Goal: Transaction & Acquisition: Purchase product/service

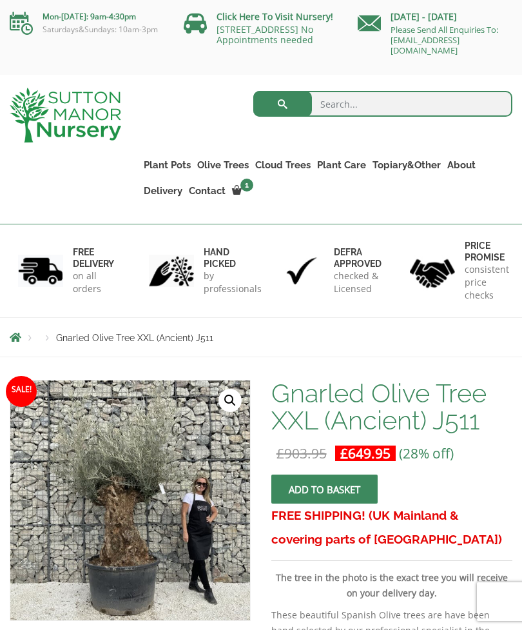
click at [235, 402] on link "🔍" at bounding box center [230, 400] width 23 height 23
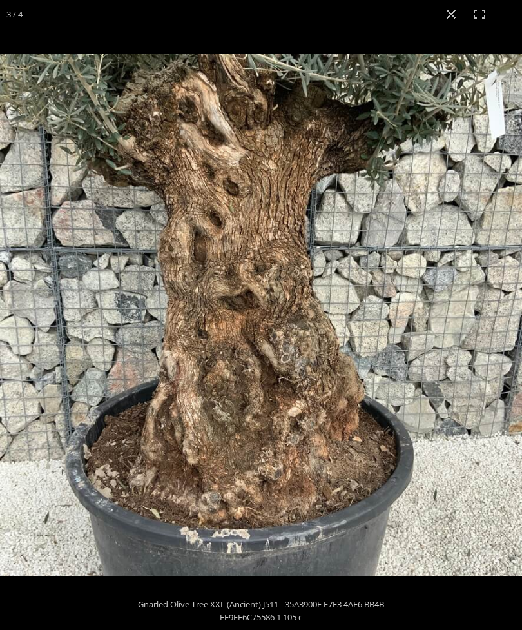
click at [466, 448] on img at bounding box center [261, 315] width 522 height 522
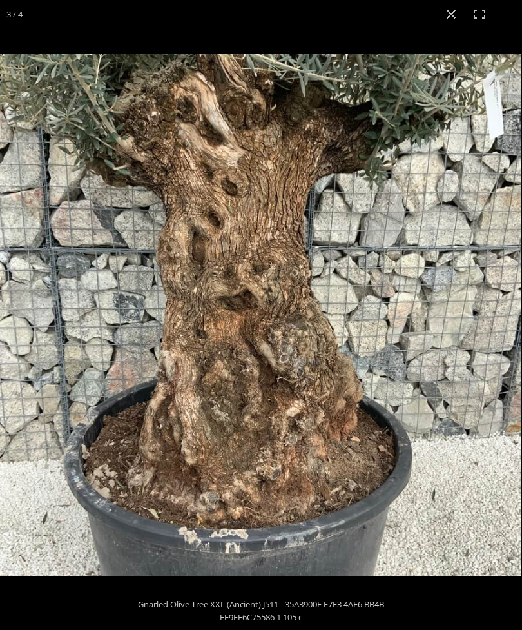
click at [466, 448] on img at bounding box center [260, 315] width 522 height 522
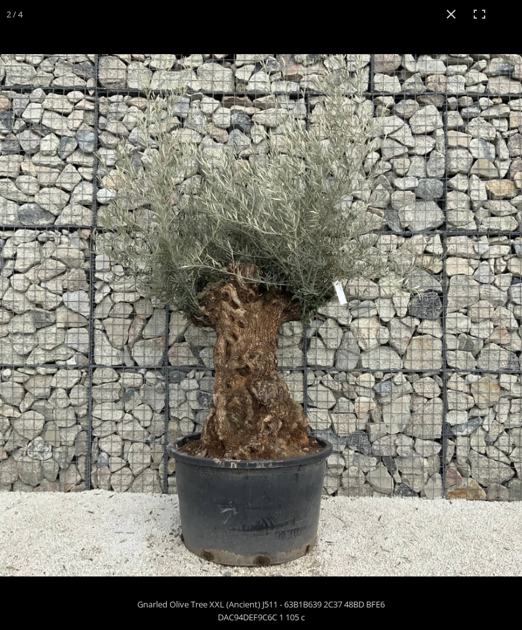
click at [415, 226] on img at bounding box center [261, 315] width 522 height 522
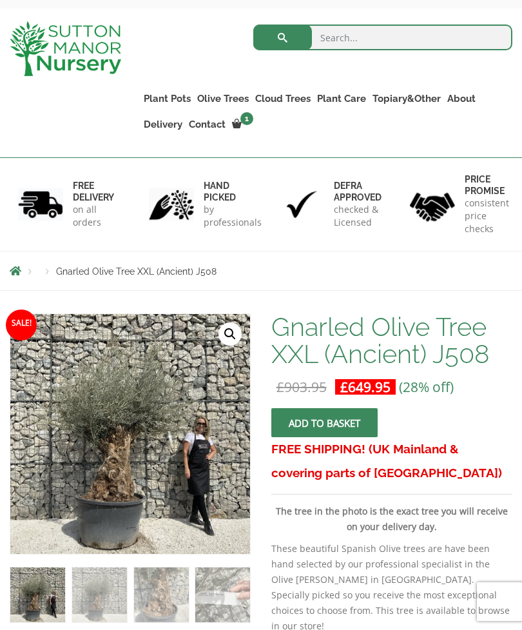
scroll to position [66, 0]
click at [116, 476] on img at bounding box center [295, 599] width 571 height 571
click at [237, 331] on link "🔍" at bounding box center [230, 333] width 23 height 23
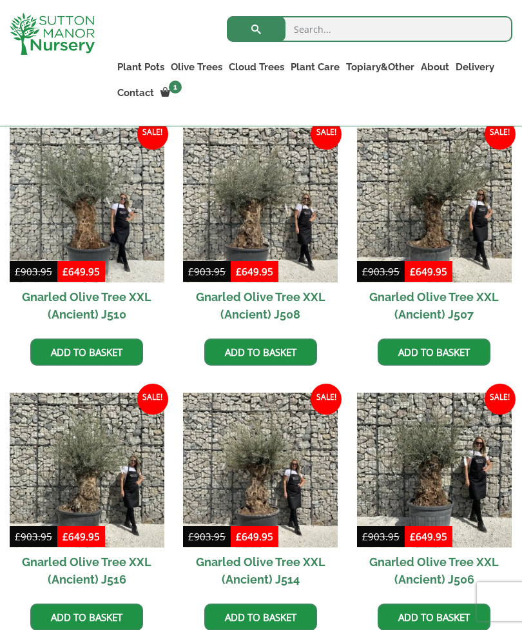
scroll to position [1179, 0]
click at [258, 241] on img at bounding box center [260, 205] width 155 height 155
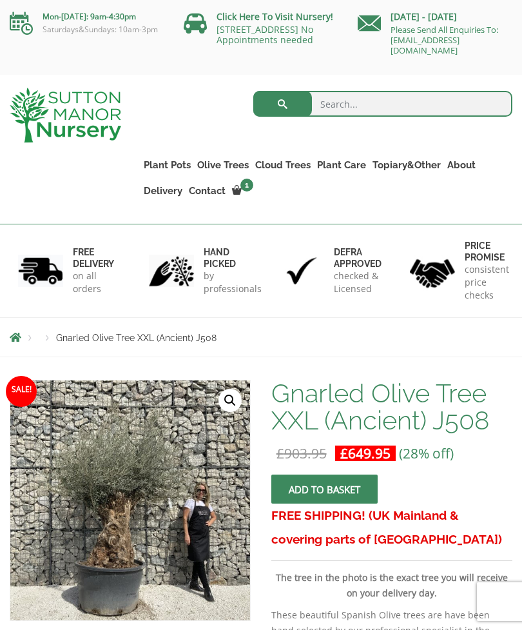
click at [236, 402] on link "🔍" at bounding box center [230, 400] width 23 height 23
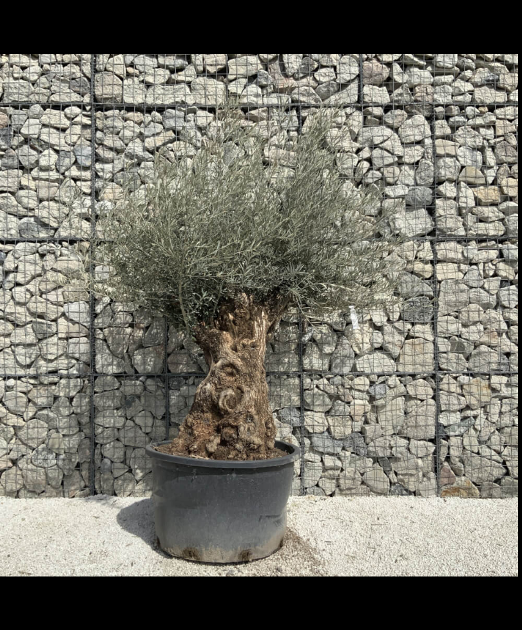
click at [478, 379] on img at bounding box center [257, 315] width 522 height 522
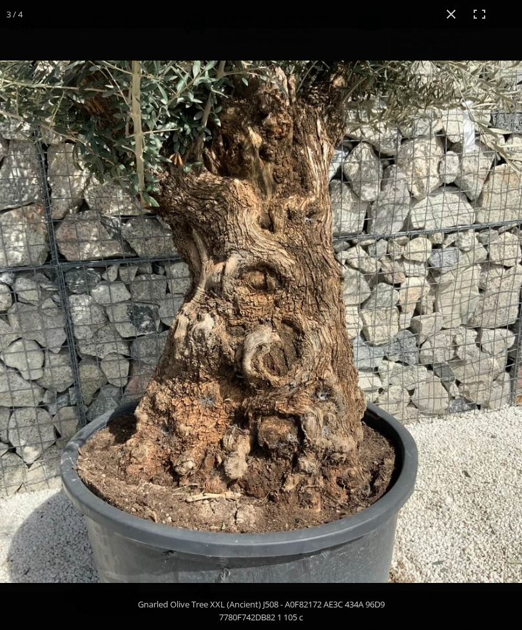
click at [487, 299] on img at bounding box center [261, 322] width 522 height 522
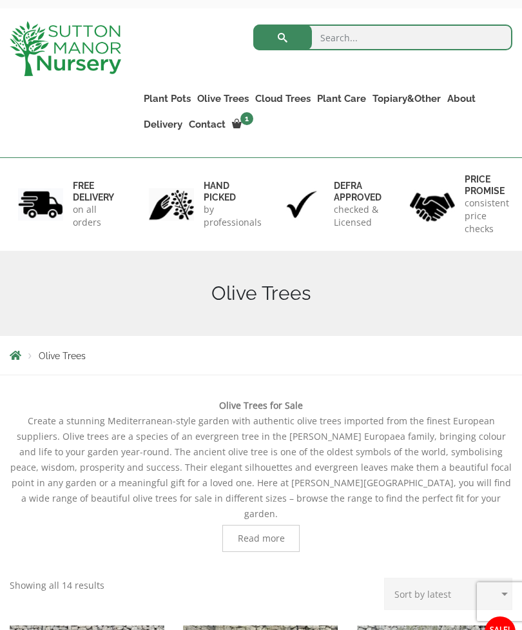
click at [0, 0] on link "Gnarled Olive Trees XXL" at bounding box center [0, 0] width 0 height 0
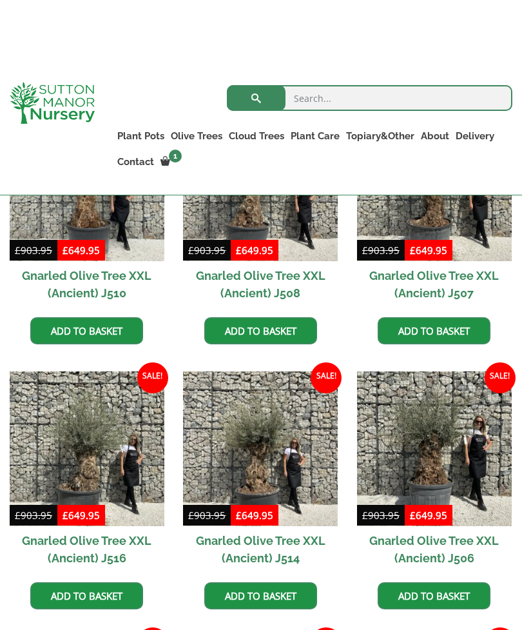
scroll to position [1122, 0]
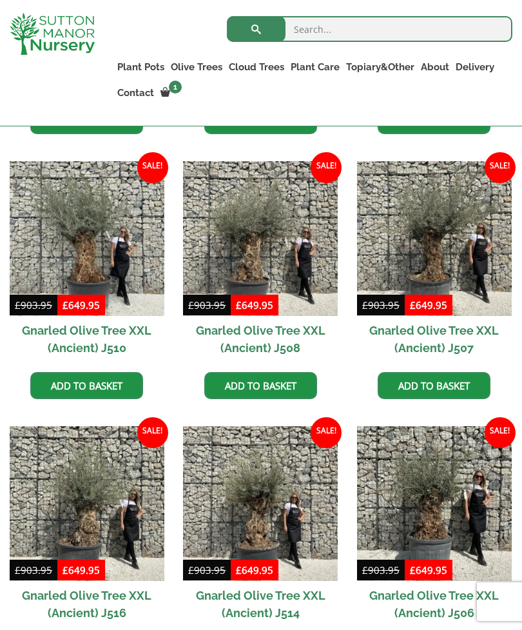
click at [259, 251] on img at bounding box center [260, 238] width 155 height 155
click at [0, 0] on link "Gnarled Olive Trees XXL" at bounding box center [0, 0] width 0 height 0
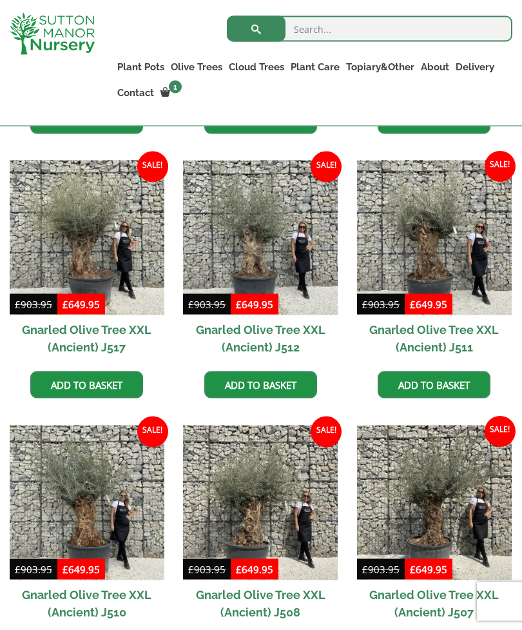
scroll to position [858, 0]
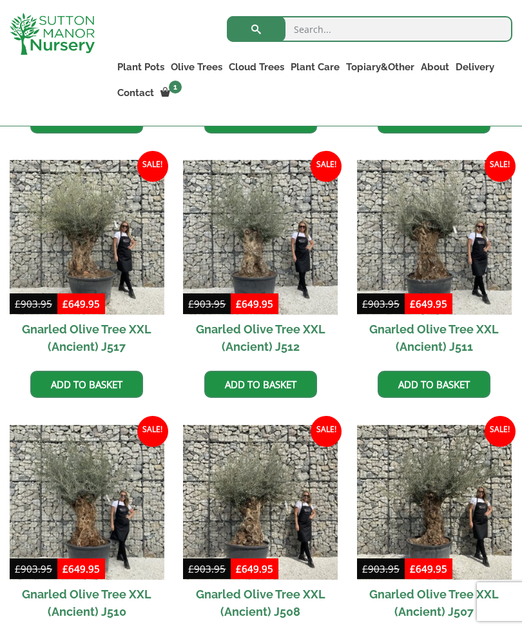
click at [425, 241] on img at bounding box center [434, 237] width 155 height 155
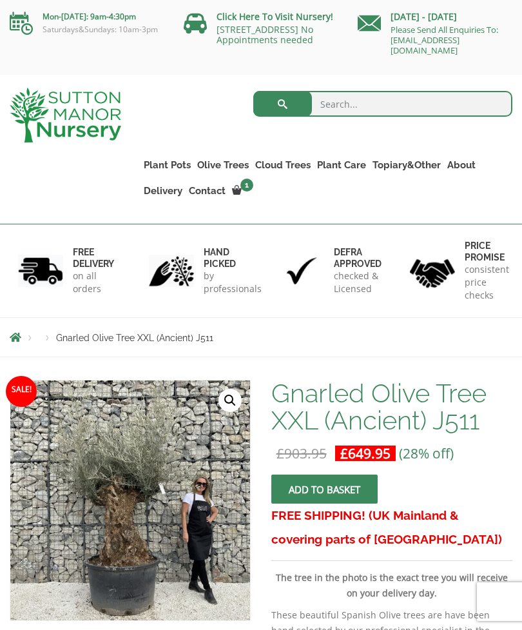
click at [228, 402] on link "🔍" at bounding box center [230, 400] width 23 height 23
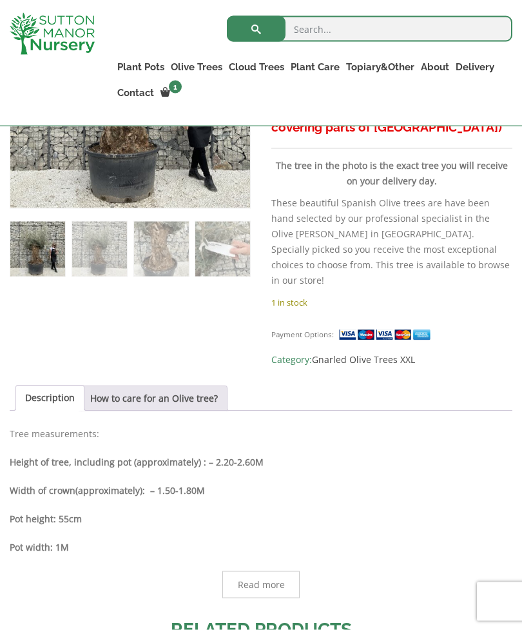
scroll to position [385, 0]
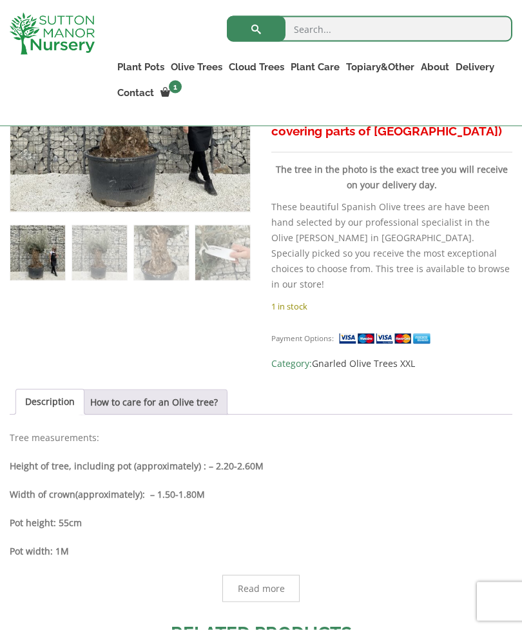
click at [373, 332] on img at bounding box center [387, 339] width 97 height 14
click at [309, 320] on div "Payment Options: Category: Gnarled Olive Trees XXL" at bounding box center [391, 345] width 241 height 51
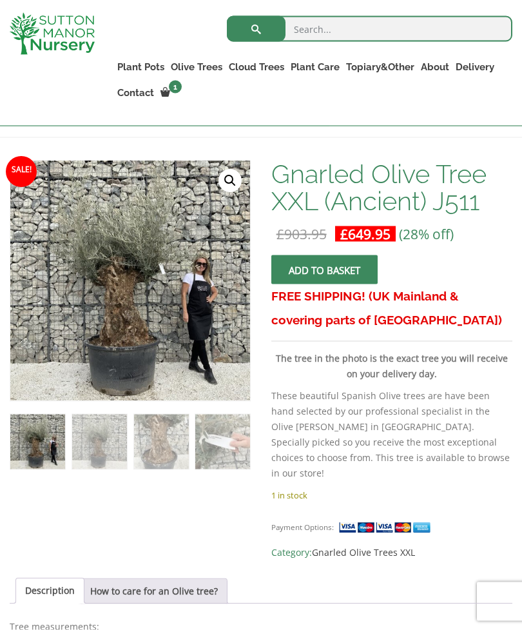
scroll to position [197, 0]
click at [317, 268] on button "Add to basket" at bounding box center [324, 269] width 106 height 29
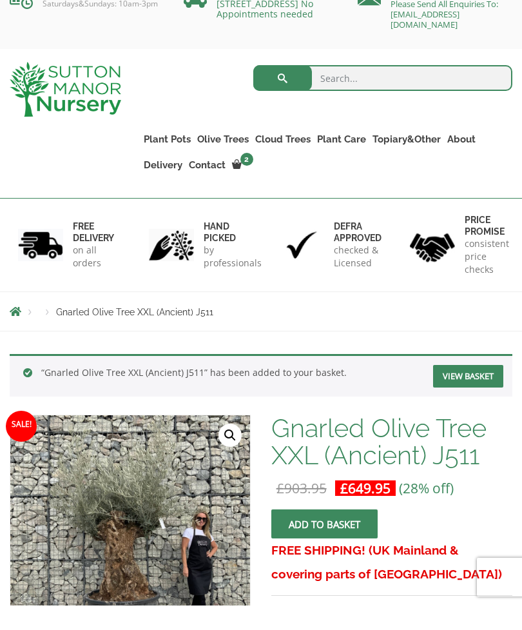
scroll to position [28, 0]
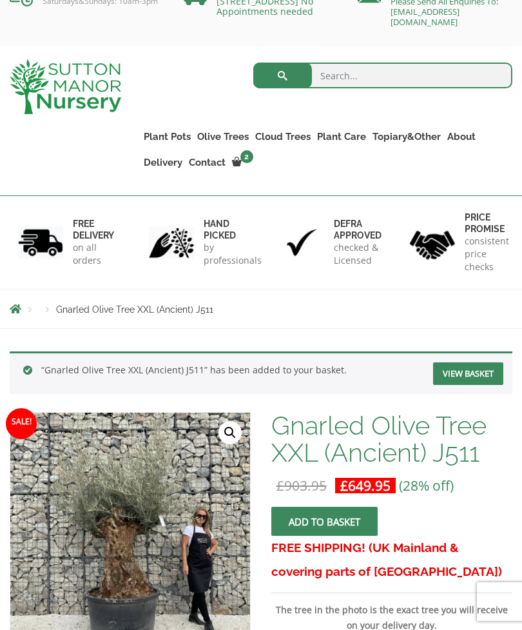
click at [451, 374] on link "View basket" at bounding box center [468, 373] width 70 height 23
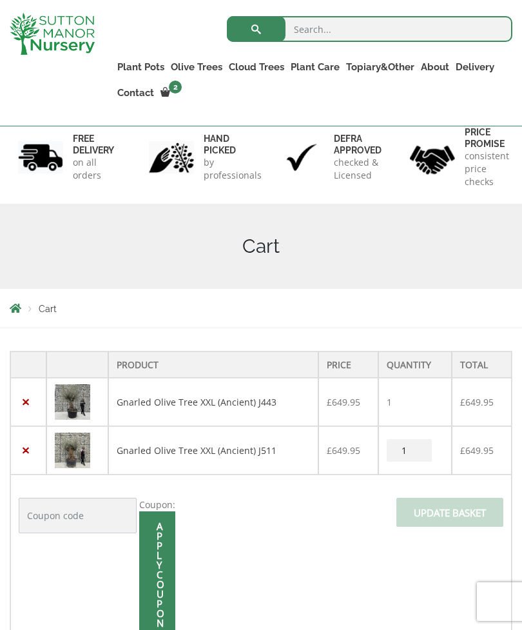
scroll to position [89, 0]
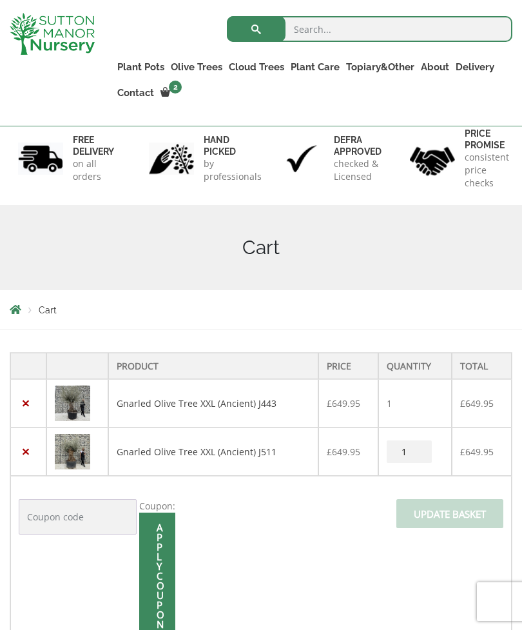
click at [25, 397] on link "×" at bounding box center [26, 404] width 14 height 14
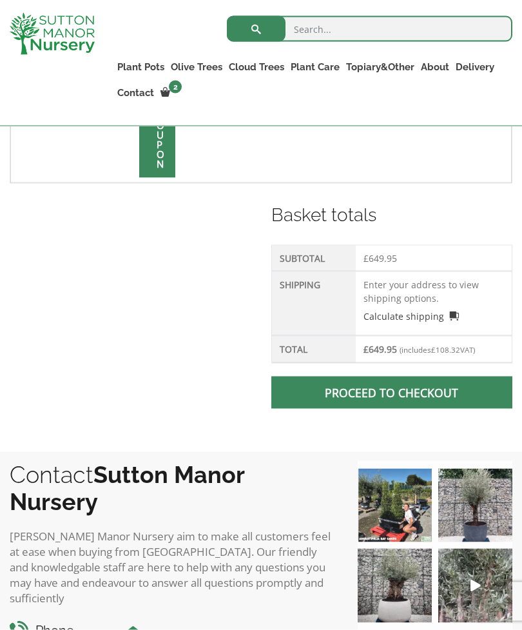
scroll to position [555, 0]
click at [392, 392] on span at bounding box center [392, 392] width 0 height 0
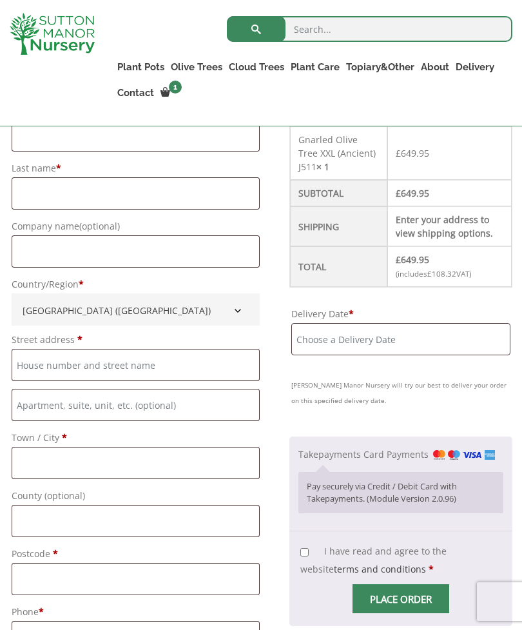
scroll to position [434, 0]
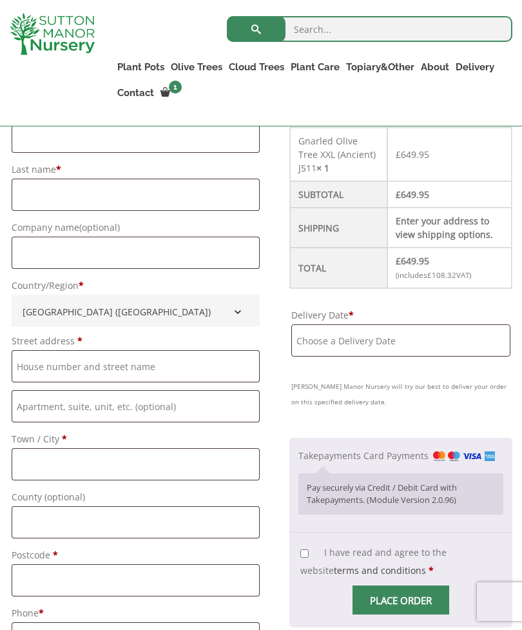
click at [334, 339] on input "Delivery Date *" at bounding box center [400, 340] width 219 height 32
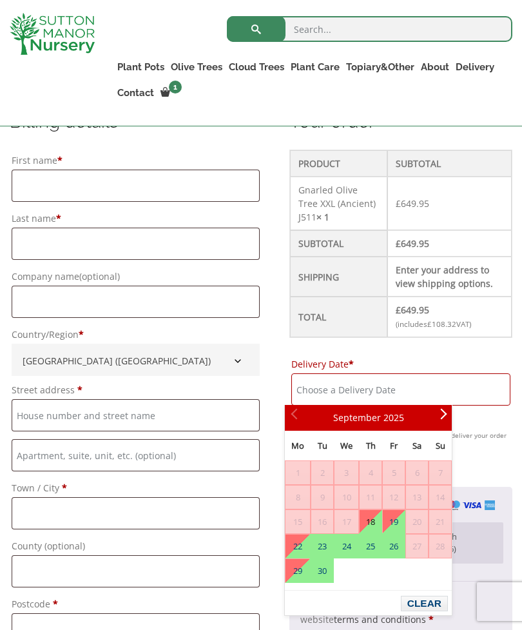
scroll to position [391, 0]
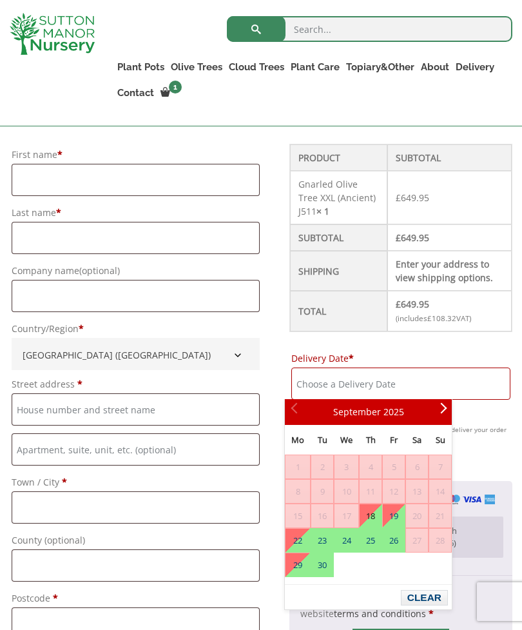
click at [377, 519] on link "18" at bounding box center [371, 515] width 22 height 23
type input "[DATE]"
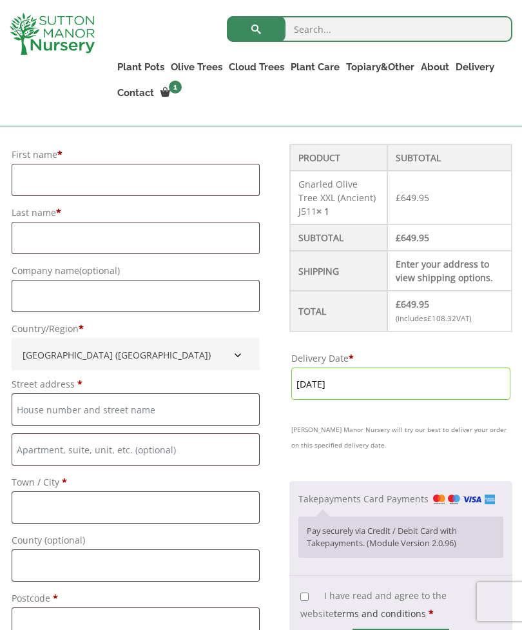
click at [300, 595] on input "I have read and agree to the website terms and conditions *" at bounding box center [304, 597] width 8 height 8
checkbox input "true"
click at [35, 176] on input "First name *" at bounding box center [136, 180] width 248 height 32
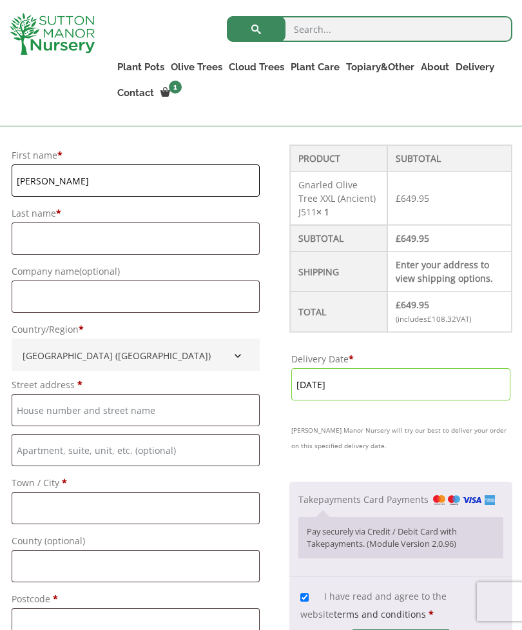
type input "Julia"
click at [30, 234] on input "Last name *" at bounding box center [136, 238] width 248 height 32
type input "Harvey"
click at [21, 295] on input "Company name (optional)" at bounding box center [136, 296] width 248 height 32
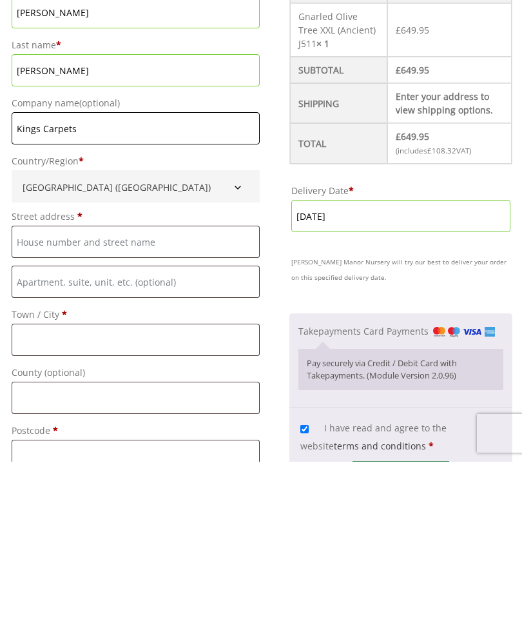
type input "Kings Carpets"
click at [34, 394] on input "Street address *" at bounding box center [136, 410] width 248 height 32
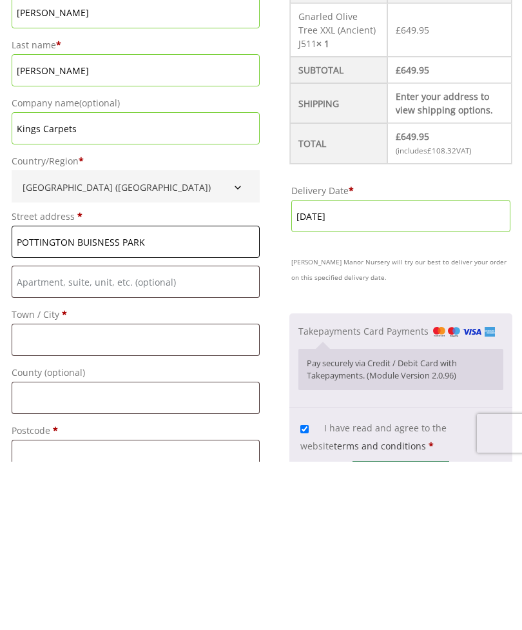
type input "POTTINGTON BUISNESS PARK"
click at [26, 434] on input "Flat, suite, unit, etc. (optional)" at bounding box center [136, 450] width 248 height 32
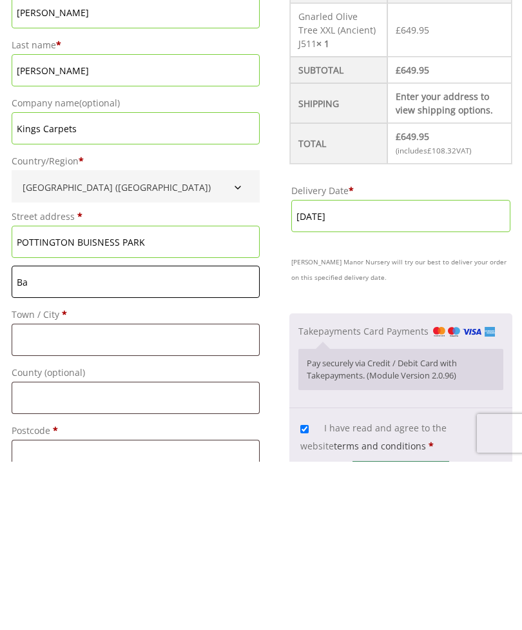
type input "B"
type input "BARNSTAPLE"
click at [25, 492] on input "Town / City *" at bounding box center [136, 508] width 248 height 32
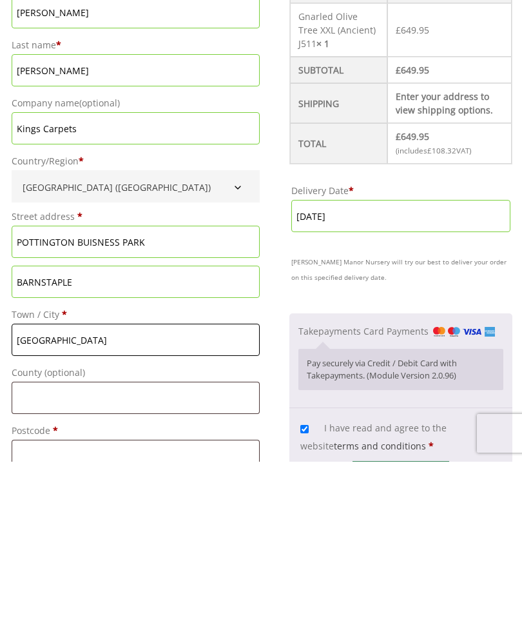
type input "Devon"
click at [79, 280] on input "Kings Carpets" at bounding box center [136, 296] width 248 height 32
click at [32, 550] on input "County (optional)" at bounding box center [136, 566] width 248 height 32
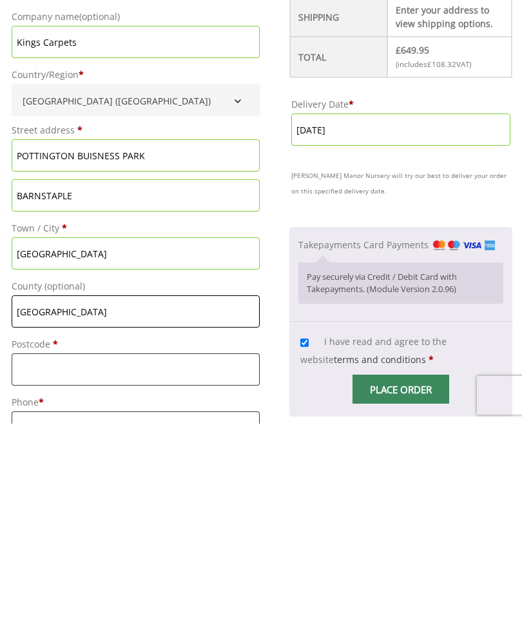
type input "Devon"
click at [20, 560] on input "Postcode *" at bounding box center [136, 576] width 248 height 32
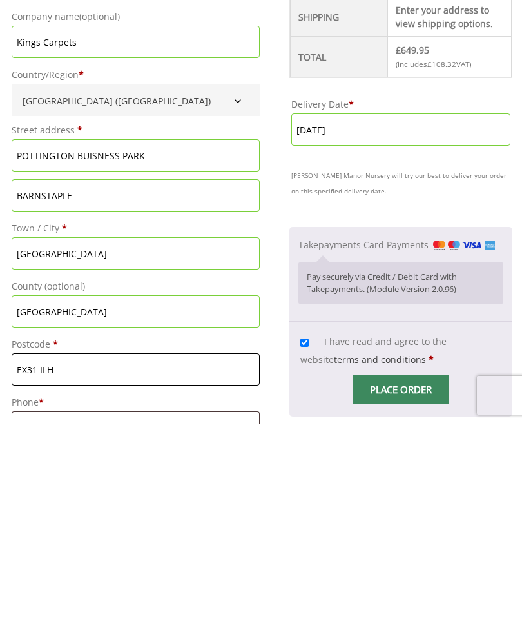
type input "EX31 ILH"
click at [26, 618] on input "Phone *" at bounding box center [136, 634] width 248 height 32
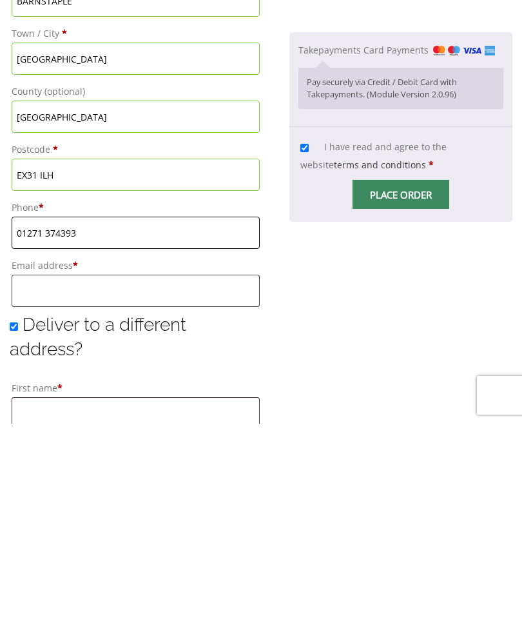
type input "01271 374393"
click at [23, 481] on input "Email address *" at bounding box center [136, 497] width 248 height 32
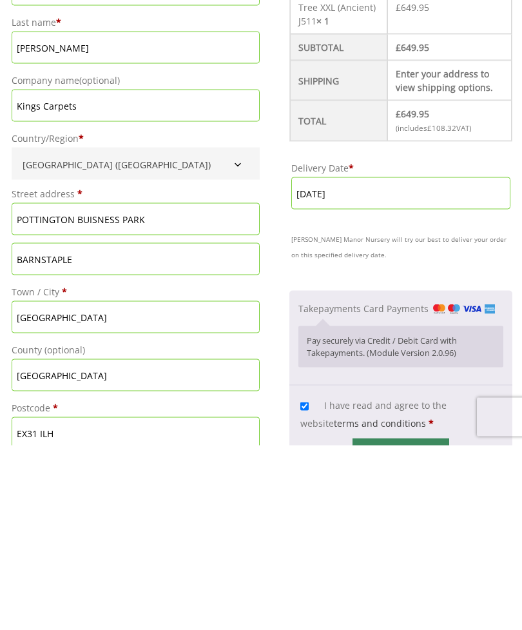
scroll to position [374, 0]
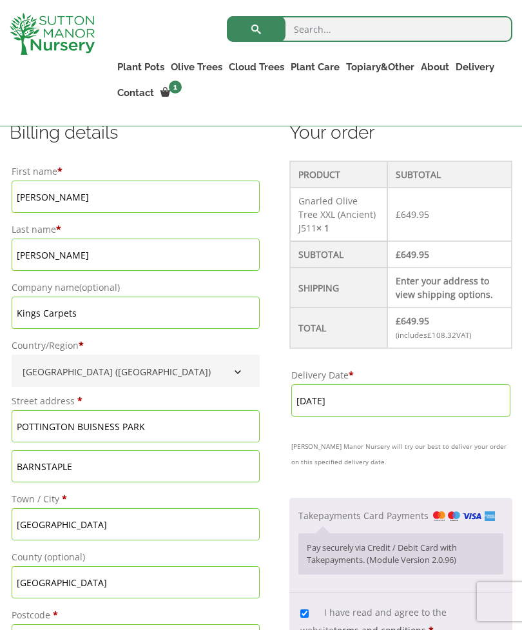
type input "[EMAIL_ADDRESS][DOMAIN_NAME]"
click at [79, 304] on input "Kings Carpets" at bounding box center [136, 313] width 248 height 32
click at [84, 308] on input "Kings Carpets" at bounding box center [136, 313] width 248 height 32
type input "K"
type input "KINGS CARPETS"
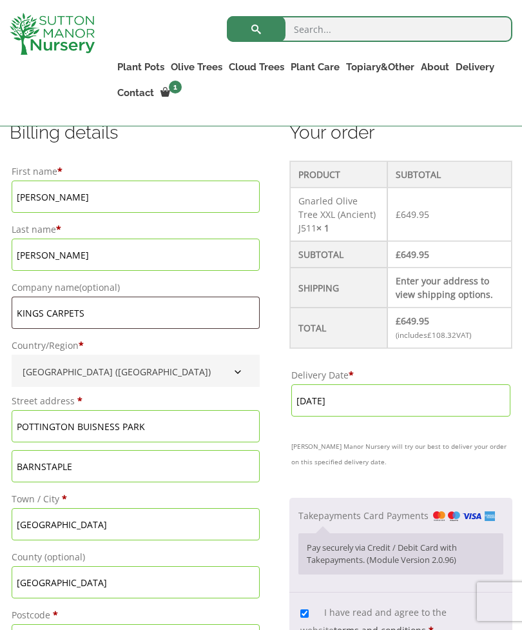
click at [48, 244] on input "Harvey" at bounding box center [136, 255] width 248 height 32
click at [53, 250] on input "Harvey" at bounding box center [136, 255] width 248 height 32
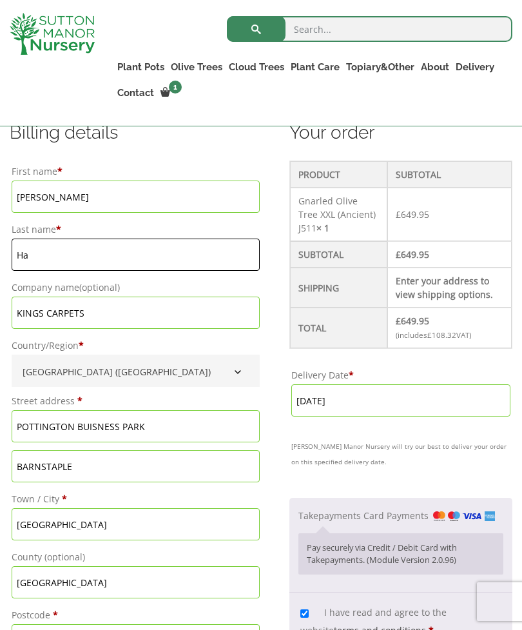
type input "H"
type input "HARVEY"
click at [38, 193] on input "Julia" at bounding box center [136, 197] width 248 height 32
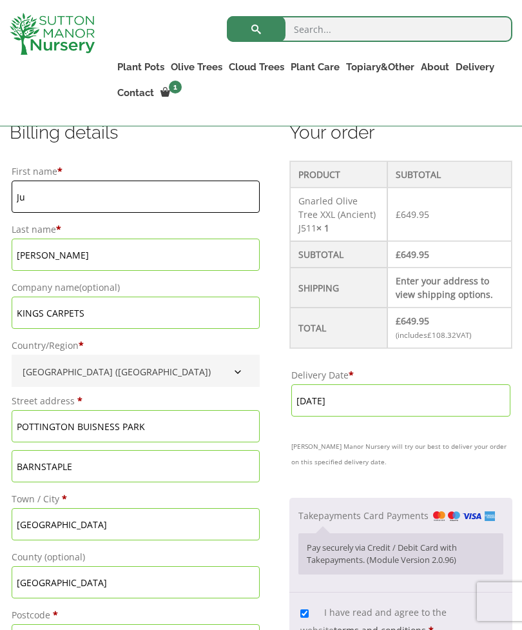
type input "J"
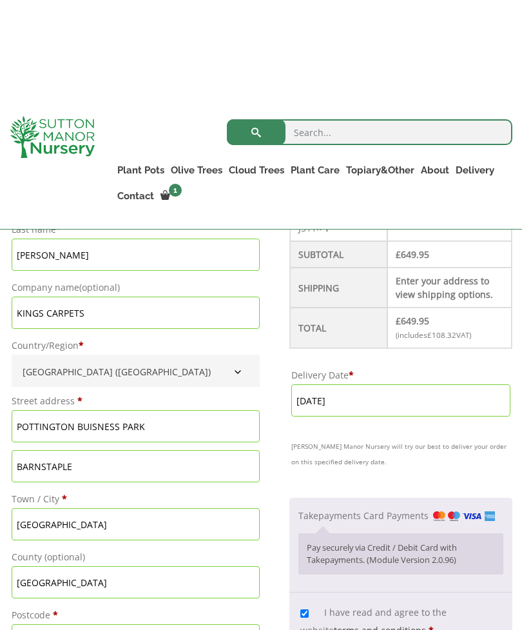
scroll to position [479, 0]
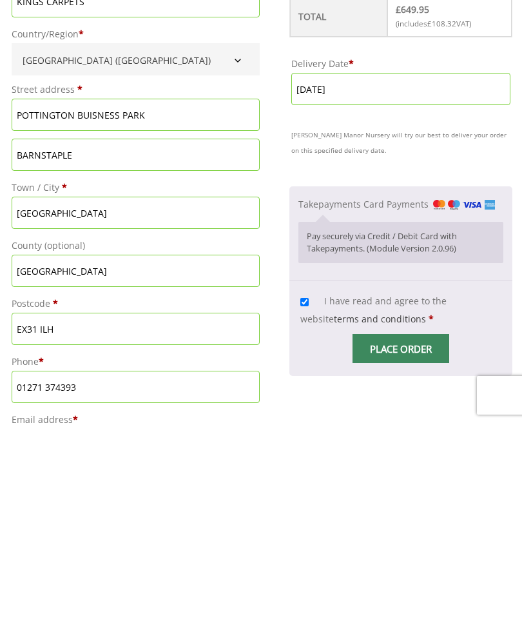
type input "JULIA"
click at [76, 345] on input "BARNSTAPLE" at bounding box center [136, 361] width 248 height 32
type input "B"
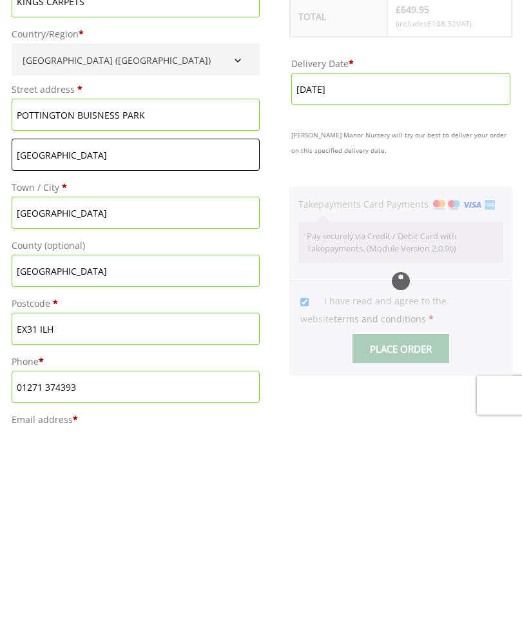
type input "[GEOGRAPHIC_DATA]"
click at [51, 403] on input "Devon" at bounding box center [136, 419] width 248 height 32
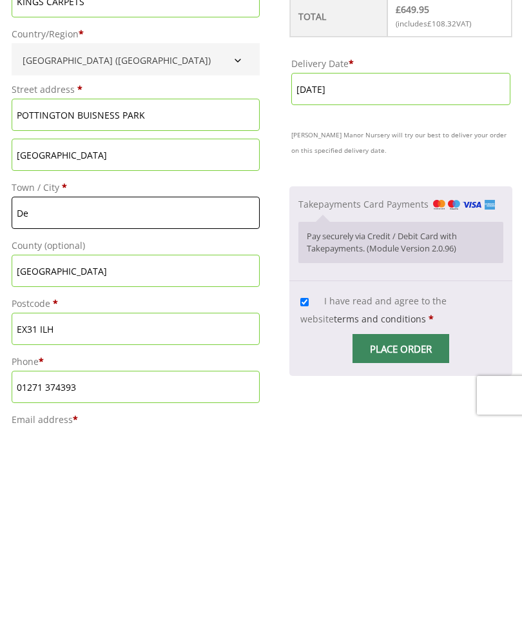
type input "D"
type input "BARNSTAPLE"
click at [45, 461] on input "Devon" at bounding box center [136, 477] width 248 height 32
click at [51, 461] on input "Devon" at bounding box center [136, 477] width 248 height 32
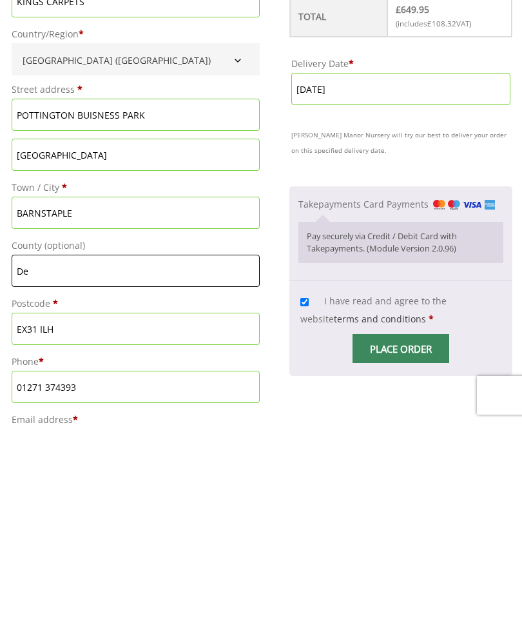
type input "D"
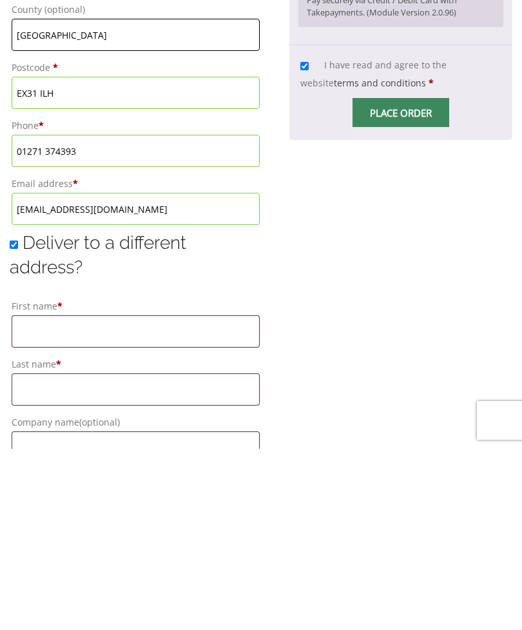
scroll to position [740, 0]
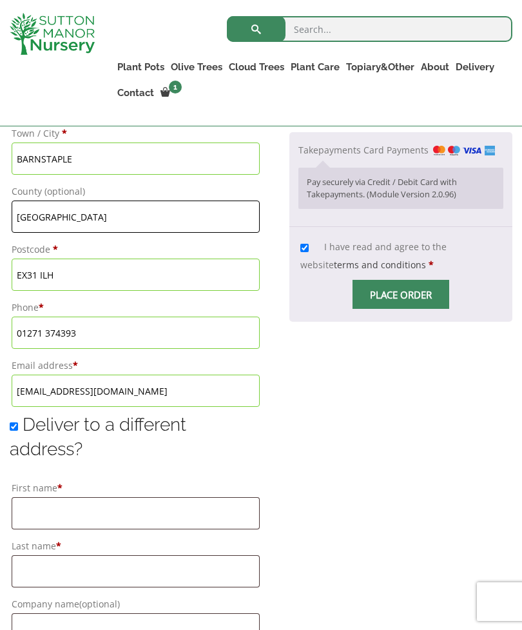
type input "[GEOGRAPHIC_DATA]"
click at [391, 291] on input "Place order" at bounding box center [401, 294] width 97 height 29
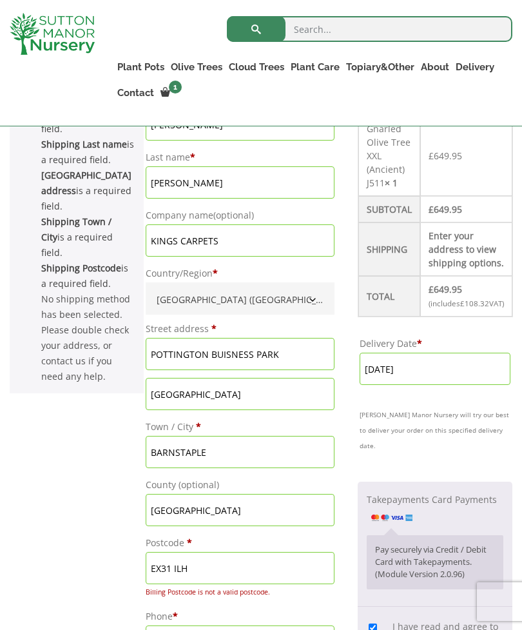
scroll to position [430, 0]
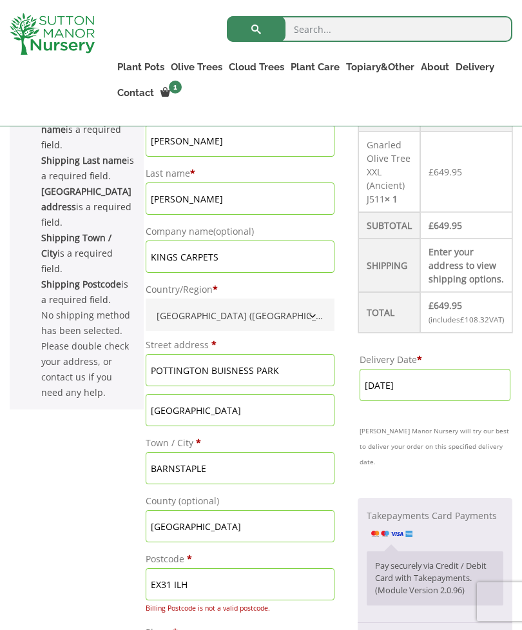
click at [235, 582] on input "EX31 ILH" at bounding box center [240, 584] width 189 height 32
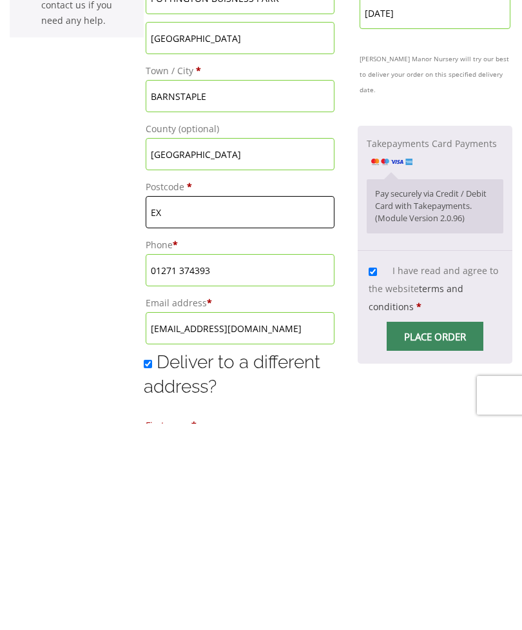
type input "E"
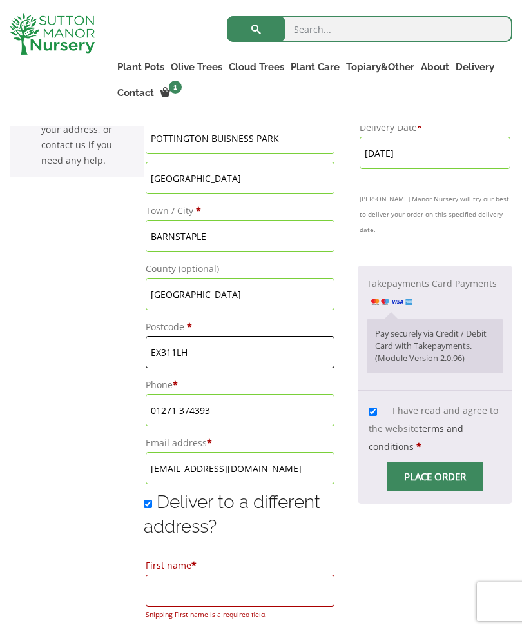
scroll to position [767, 0]
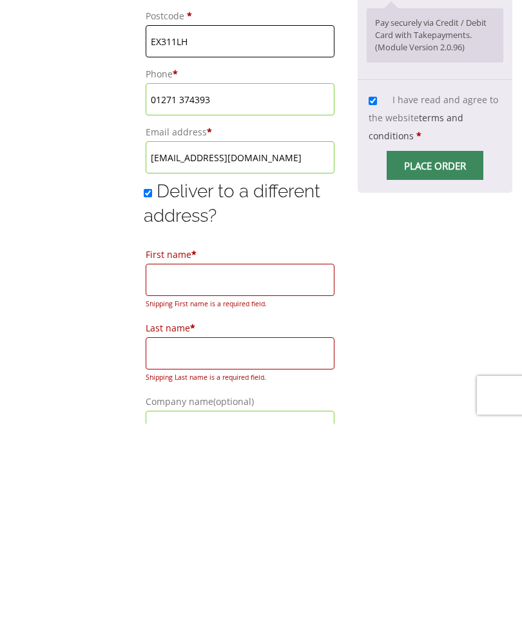
type input "EX311LH"
click at [423, 357] on input "Place order" at bounding box center [435, 371] width 97 height 29
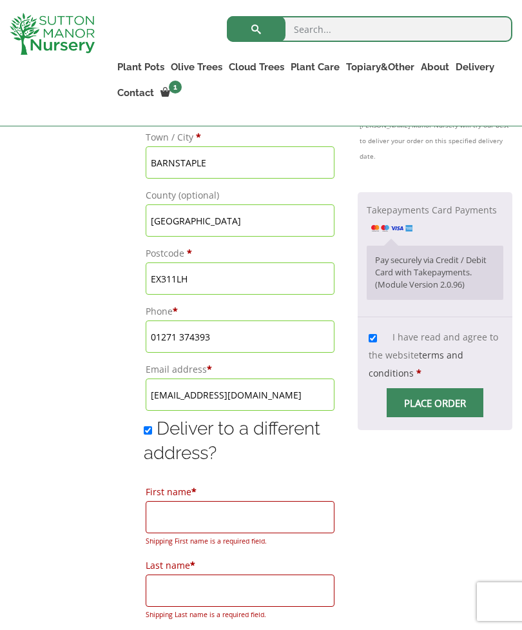
scroll to position [735, 0]
click at [427, 418] on input "Place order" at bounding box center [435, 403] width 97 height 29
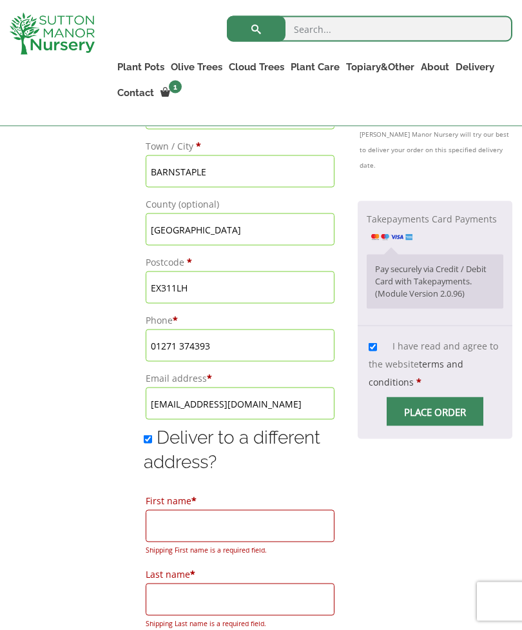
scroll to position [727, 0]
click at [152, 435] on input "Deliver to a different address?" at bounding box center [148, 439] width 8 height 8
checkbox input "false"
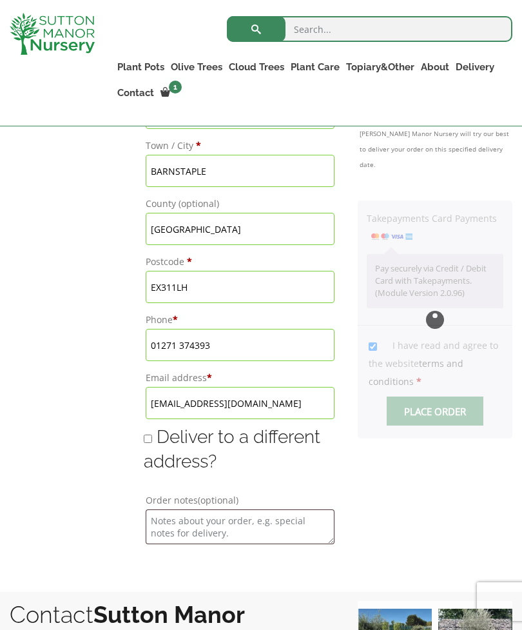
type input "[DATE]"
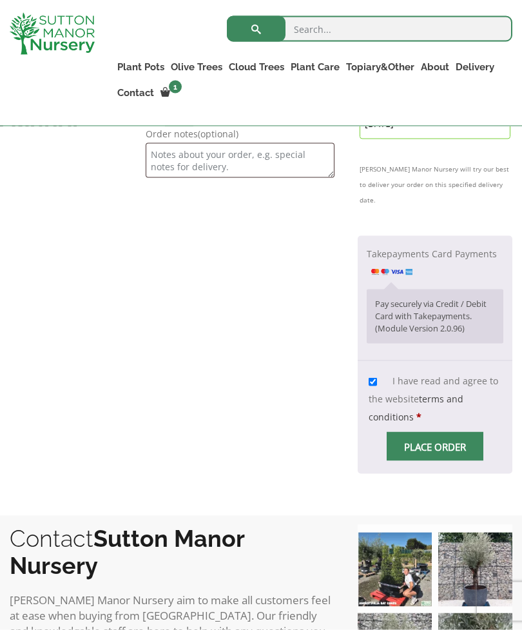
scroll to position [1095, 0]
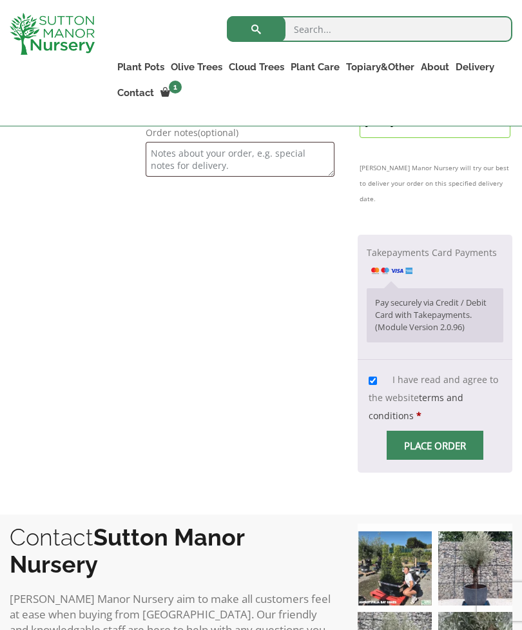
click at [412, 460] on input "Place order" at bounding box center [435, 445] width 97 height 29
